Goal: Transaction & Acquisition: Purchase product/service

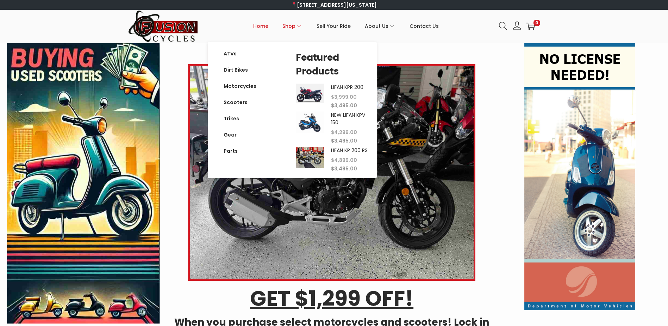
click at [294, 26] on span "Shop" at bounding box center [289, 26] width 13 height 18
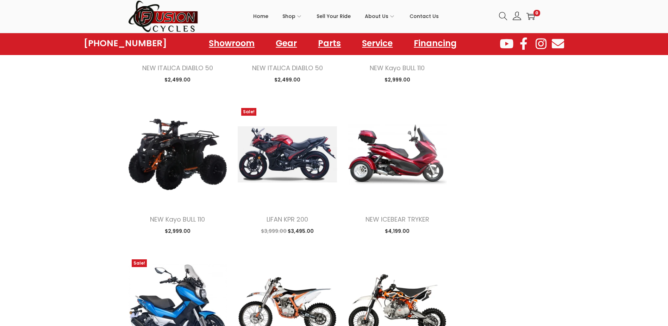
scroll to position [986, 0]
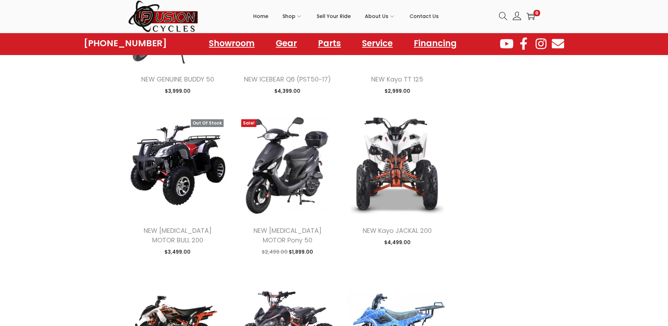
scroll to position [1902, 0]
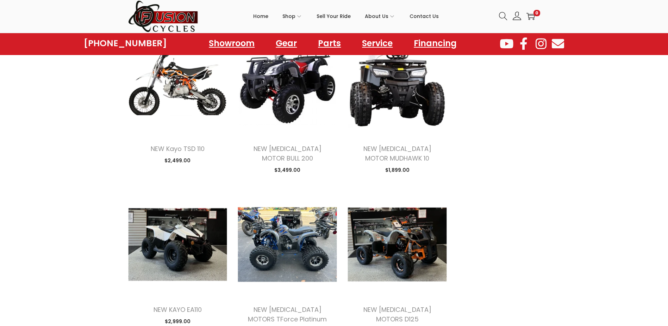
scroll to position [2572, 0]
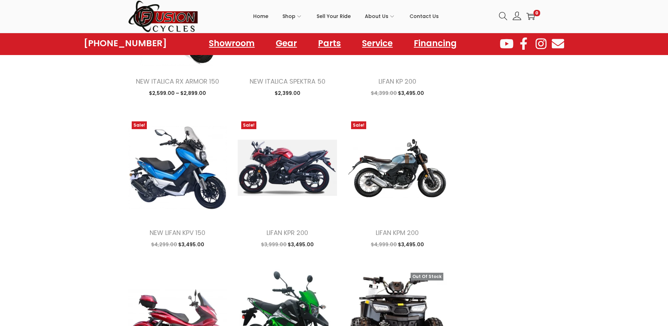
scroll to position [3769, 0]
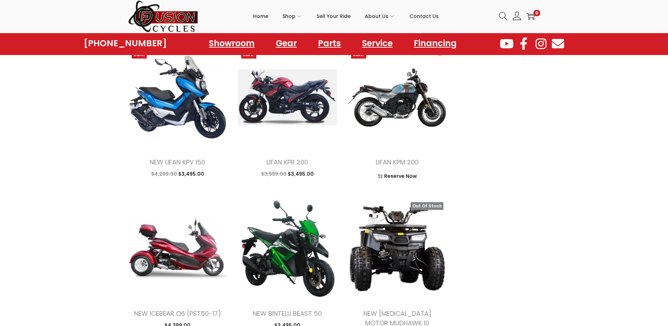
scroll to position [3523, 0]
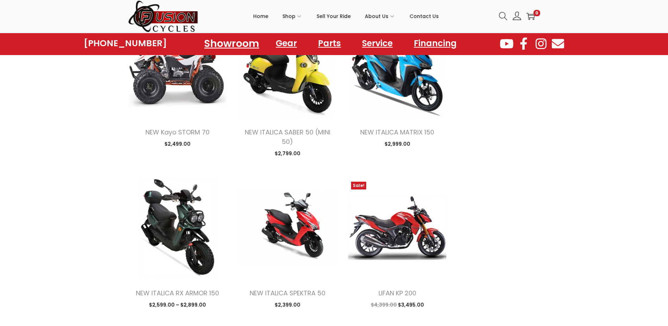
click at [238, 46] on link "Showroom" at bounding box center [232, 42] width 72 height 19
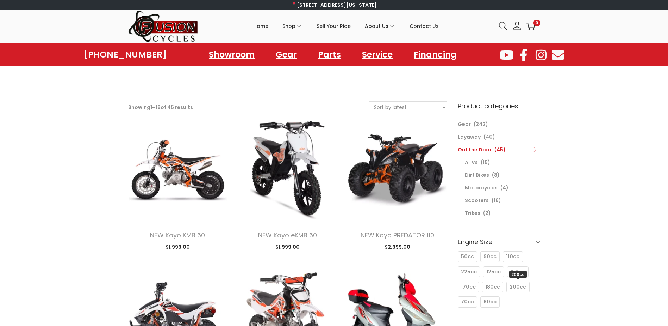
click at [514, 287] on span "200cc" at bounding box center [518, 286] width 17 height 7
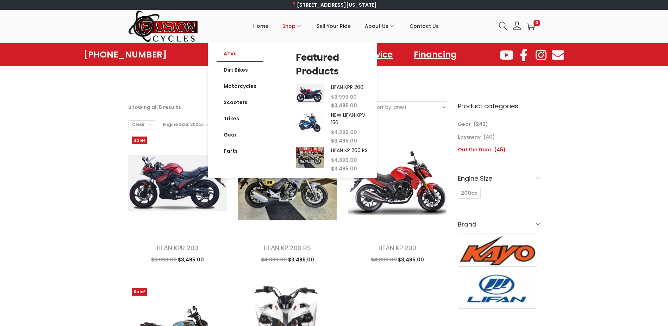
click at [230, 53] on link "ATVs" at bounding box center [240, 53] width 47 height 16
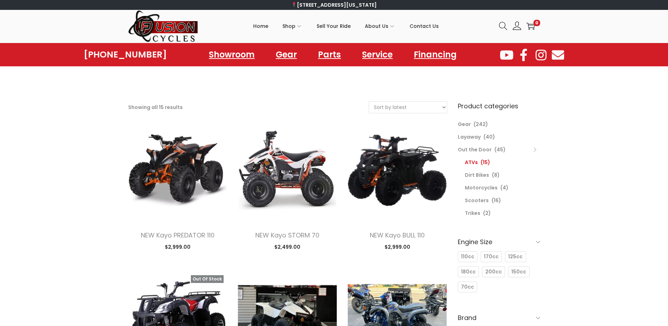
click at [472, 162] on link "ATVs" at bounding box center [471, 162] width 13 height 7
click at [412, 103] on select "Sort by popularity Sort by latest Sort by price: low to high Sort by price: hig…" at bounding box center [408, 106] width 78 height 11
select select "price"
click at [369, 101] on select "Sort by popularity Sort by latest Sort by price: low to high Sort by price: hig…" at bounding box center [408, 106] width 78 height 11
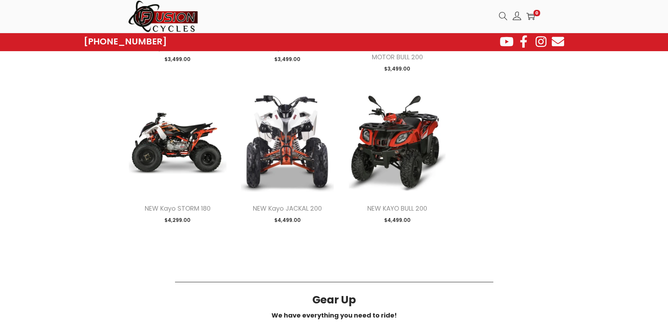
scroll to position [669, 0]
